Goal: Task Accomplishment & Management: Manage account settings

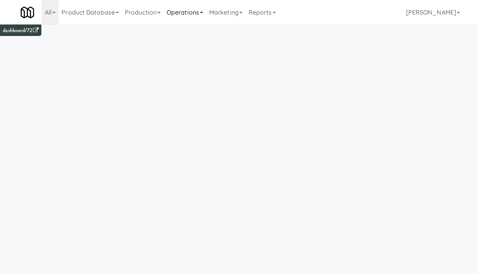
click at [178, 13] on link "Operations" at bounding box center [184, 12] width 42 height 25
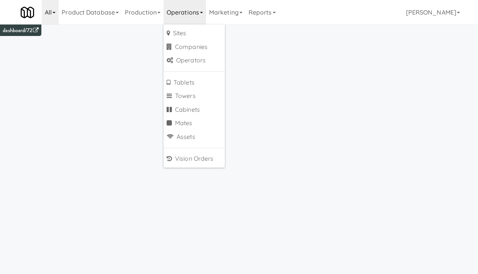
click at [52, 12] on link "All" at bounding box center [50, 12] width 17 height 25
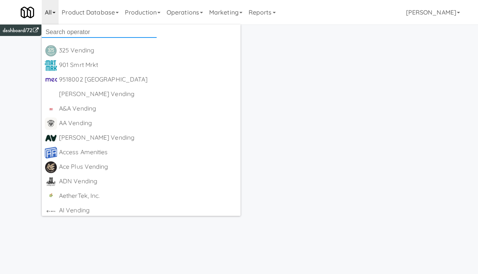
click at [75, 34] on input "text" at bounding box center [99, 31] width 115 height 11
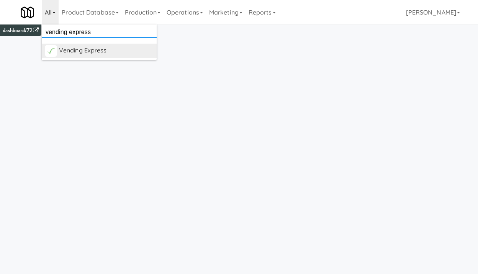
type input "vending express"
click at [96, 51] on div "Vending Express" at bounding box center [106, 50] width 95 height 11
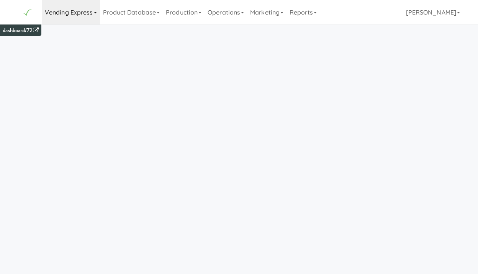
click at [93, 16] on link "Vending Express" at bounding box center [71, 12] width 58 height 25
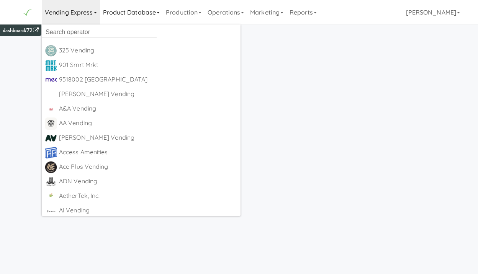
click at [134, 18] on link "Product Database" at bounding box center [131, 12] width 63 height 25
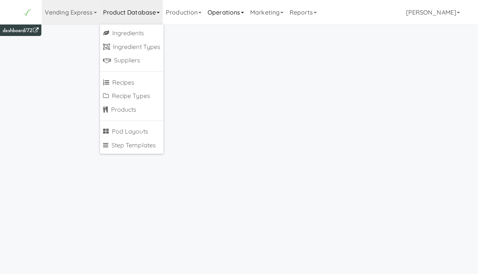
click at [234, 14] on link "Operations" at bounding box center [225, 12] width 42 height 25
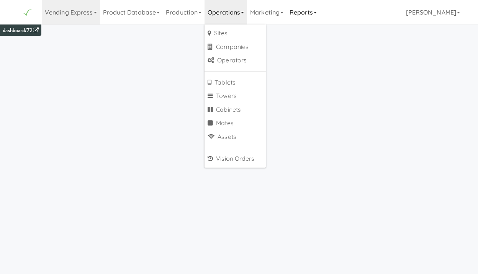
click at [320, 14] on link "Reports" at bounding box center [302, 12] width 33 height 25
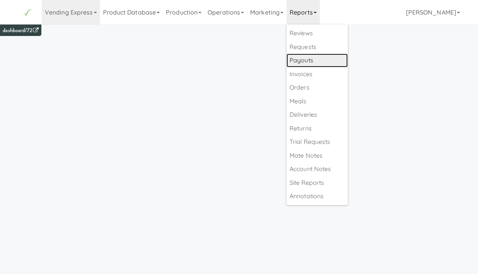
click at [319, 58] on link "Payouts" at bounding box center [316, 61] width 61 height 14
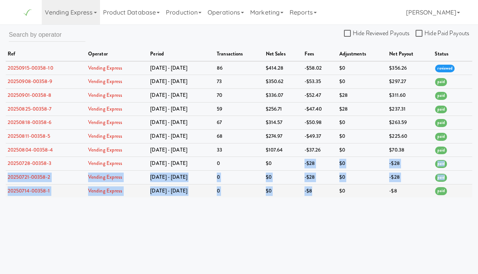
drag, startPoint x: 303, startPoint y: 163, endPoint x: 314, endPoint y: 196, distance: 34.9
click at [314, 196] on tbody "20250915-00358-10 Vending Express Sep 8 - Sep 14 86 $414.28 -$58.02 $0 $356.26 …" at bounding box center [239, 129] width 466 height 137
click at [314, 197] on td "-$8" at bounding box center [319, 190] width 35 height 13
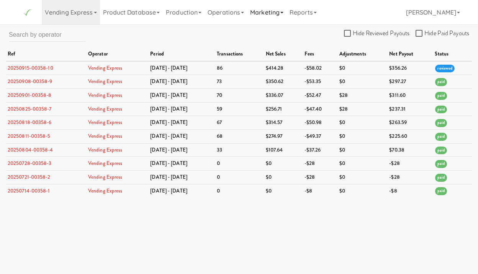
click at [266, 11] on link "Marketing" at bounding box center [266, 12] width 39 height 25
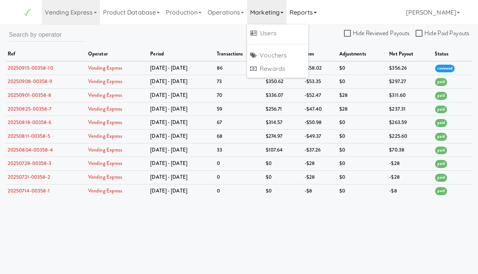
click at [307, 12] on link "Reports" at bounding box center [302, 12] width 33 height 25
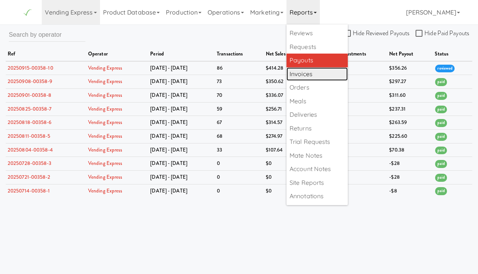
click at [325, 71] on link "Invoices" at bounding box center [316, 74] width 61 height 14
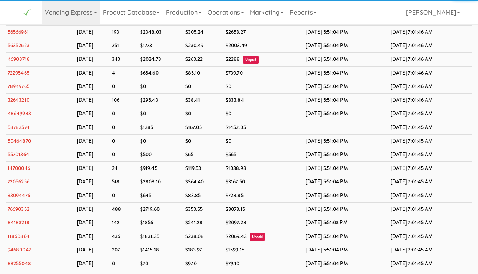
scroll to position [5047, 0]
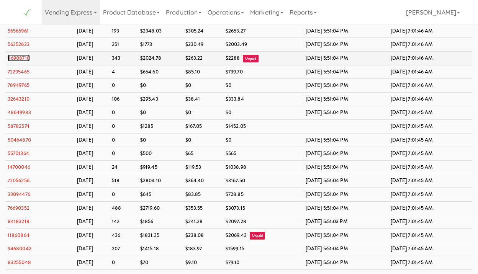
click at [21, 62] on link "46908718" at bounding box center [19, 57] width 22 height 7
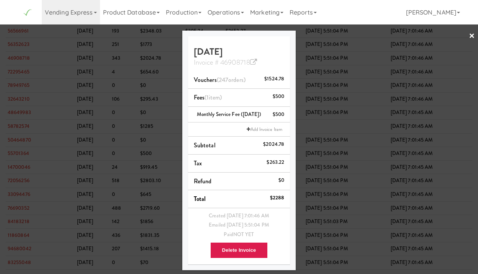
click at [367, 137] on div at bounding box center [239, 137] width 478 height 274
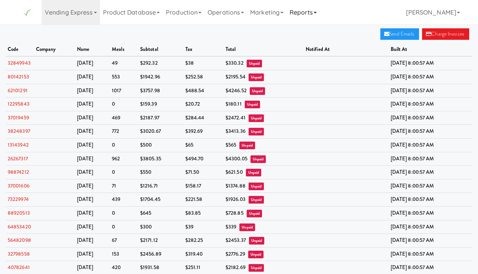
click at [303, 10] on link "Reports" at bounding box center [302, 12] width 33 height 25
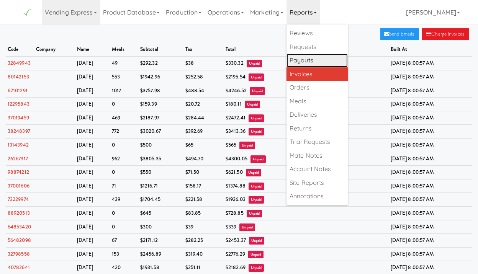
click at [322, 63] on link "Payouts" at bounding box center [316, 61] width 61 height 14
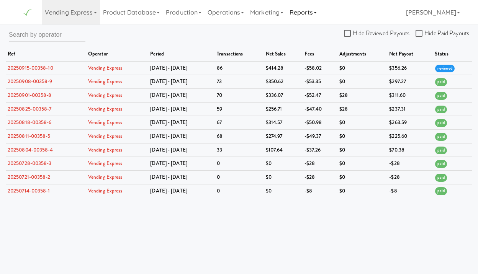
click at [308, 17] on link "Reports" at bounding box center [302, 12] width 33 height 25
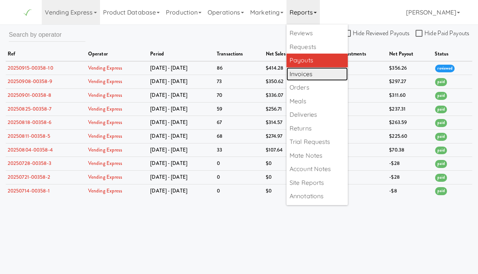
click at [325, 74] on link "Invoices" at bounding box center [316, 74] width 61 height 14
